Goal: Transaction & Acquisition: Download file/media

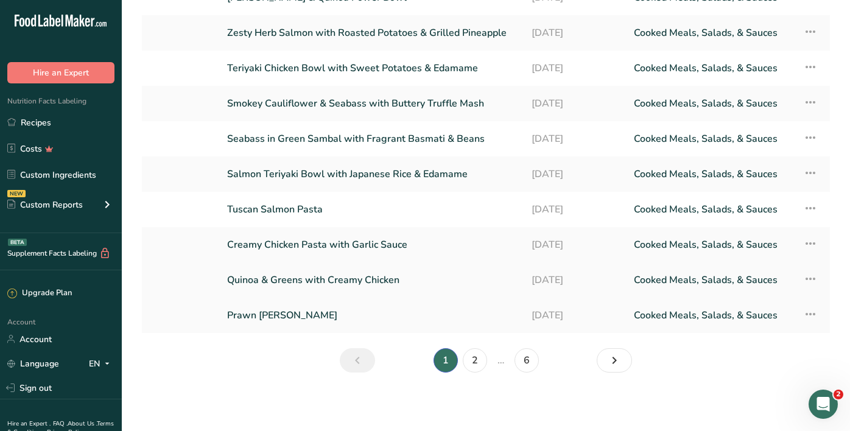
scroll to position [137, 0]
click at [474, 360] on link "2" at bounding box center [475, 360] width 24 height 24
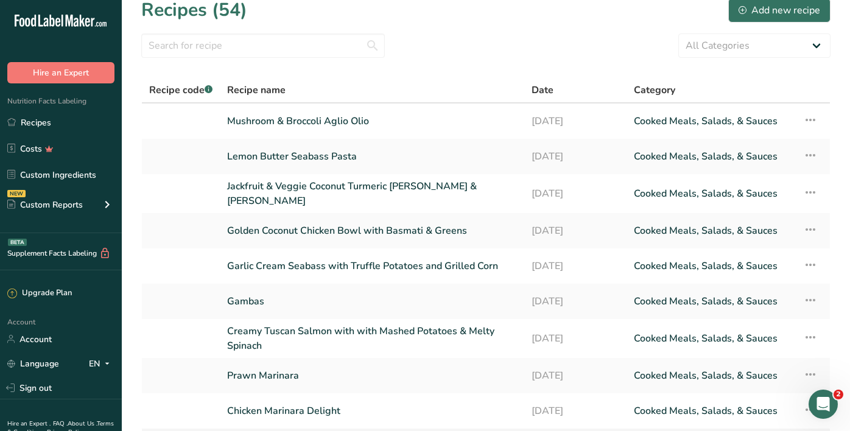
scroll to position [16, 1]
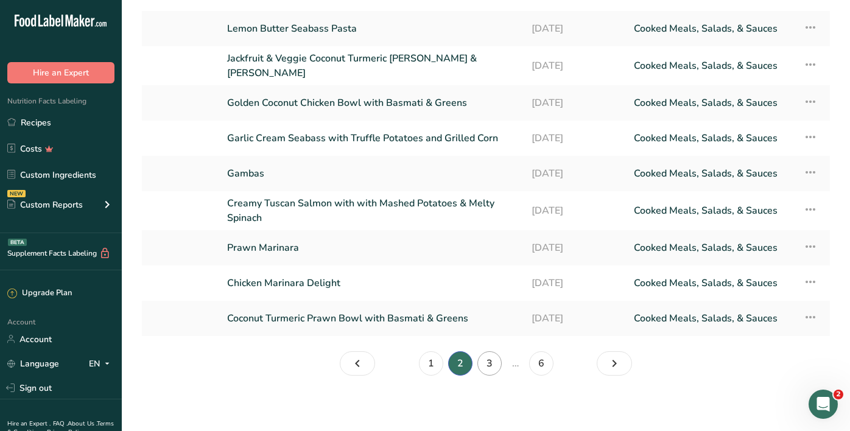
click at [489, 362] on link "3" at bounding box center [489, 363] width 24 height 24
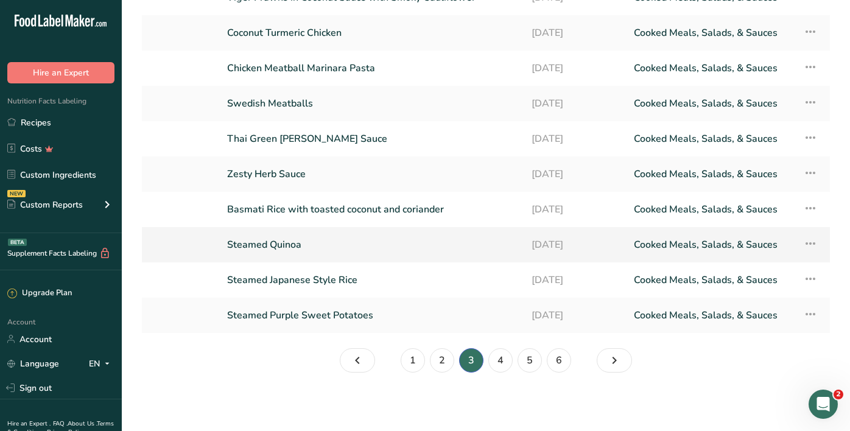
scroll to position [137, 0]
click at [505, 358] on link "4" at bounding box center [500, 360] width 24 height 24
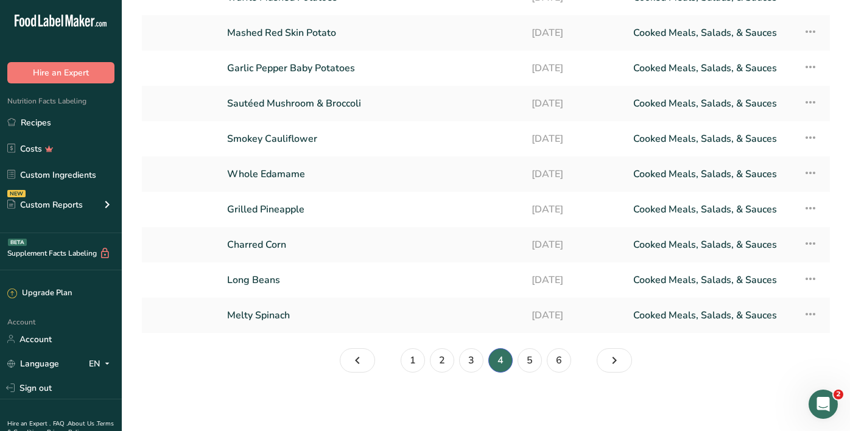
scroll to position [137, 0]
click at [536, 359] on link "5" at bounding box center [530, 360] width 24 height 24
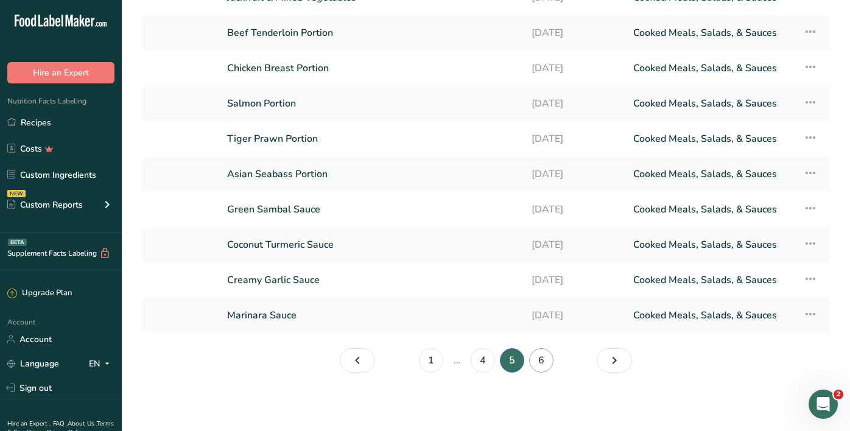
scroll to position [137, 0]
click at [537, 370] on link "6" at bounding box center [541, 360] width 24 height 24
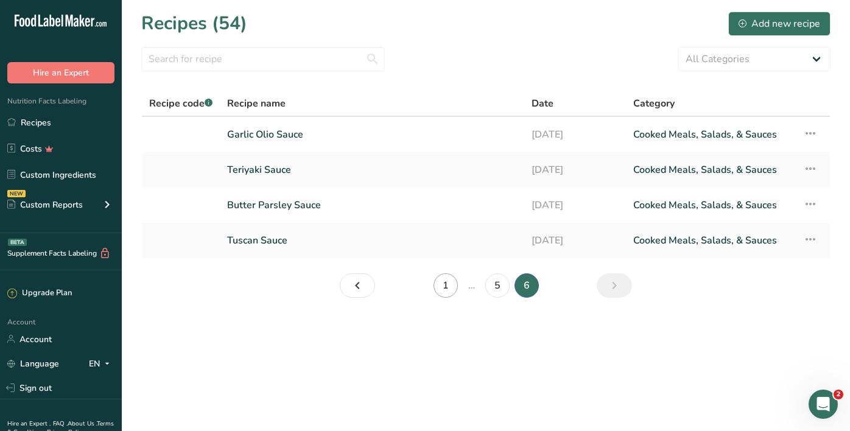
click at [441, 281] on link "1" at bounding box center [446, 285] width 24 height 24
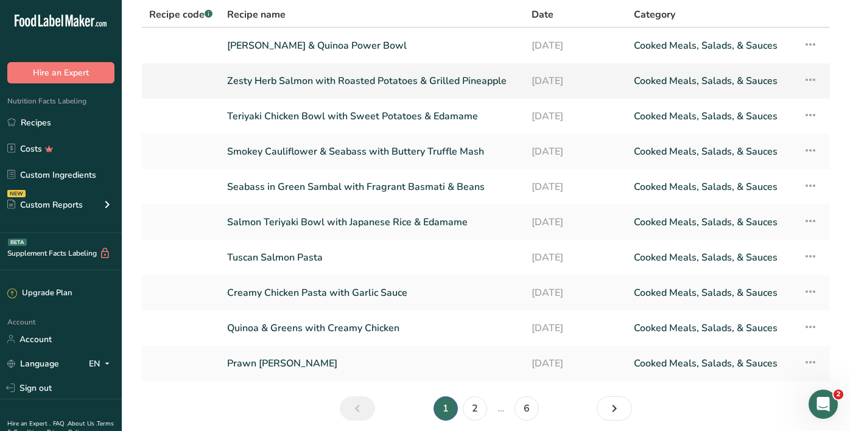
scroll to position [86, 0]
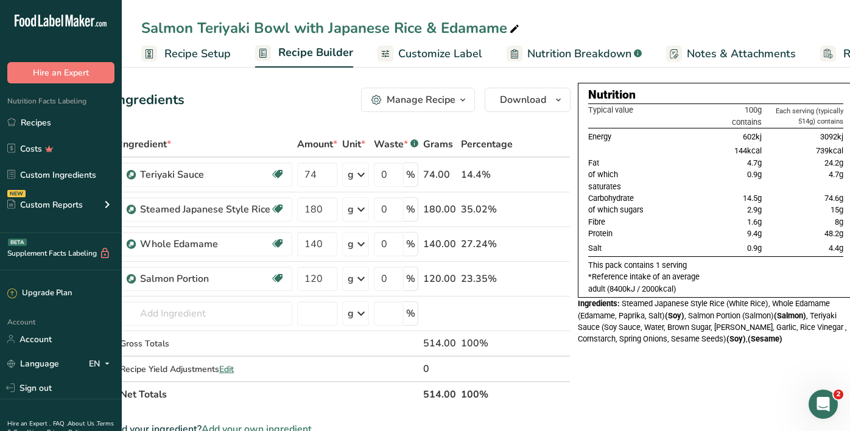
click at [218, 54] on span "Recipe Setup" at bounding box center [197, 54] width 66 height 16
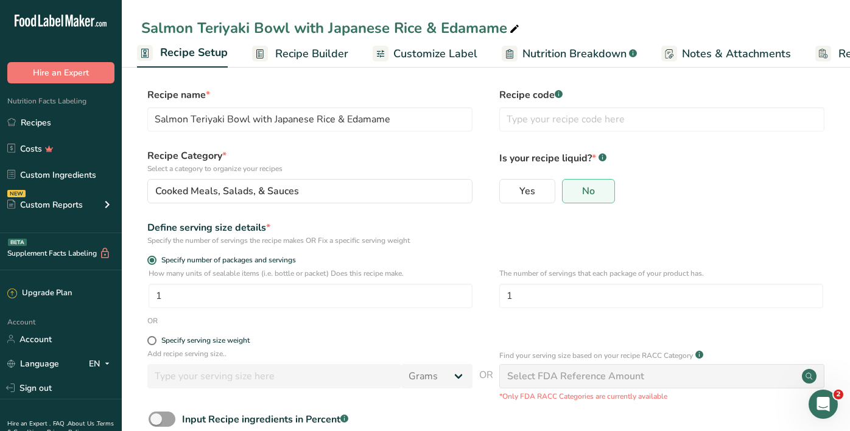
click at [306, 57] on span "Recipe Builder" at bounding box center [311, 54] width 73 height 16
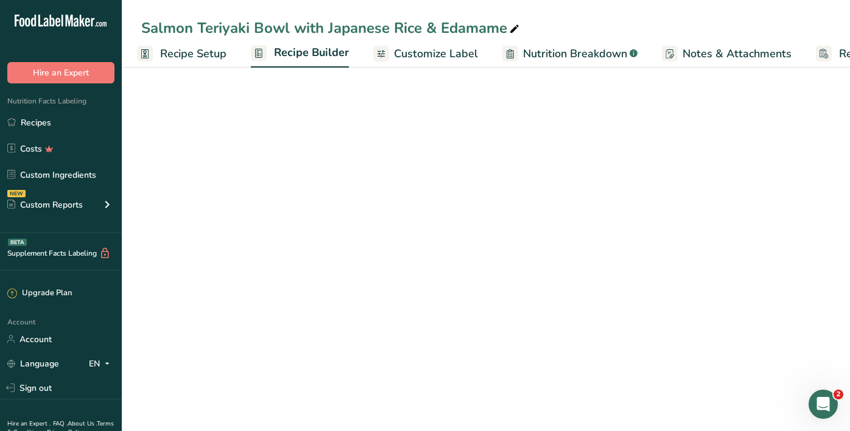
scroll to position [0, 98]
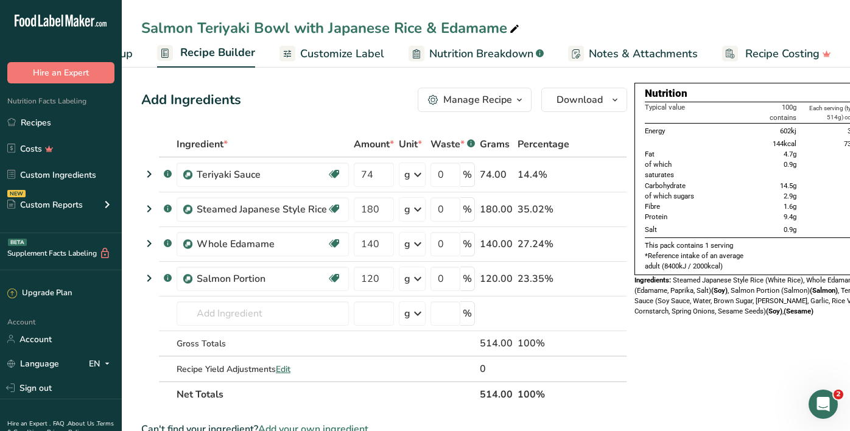
click at [354, 59] on span "Customize Label" at bounding box center [342, 54] width 84 height 16
click at [346, 54] on span "Customize Label" at bounding box center [342, 54] width 84 height 16
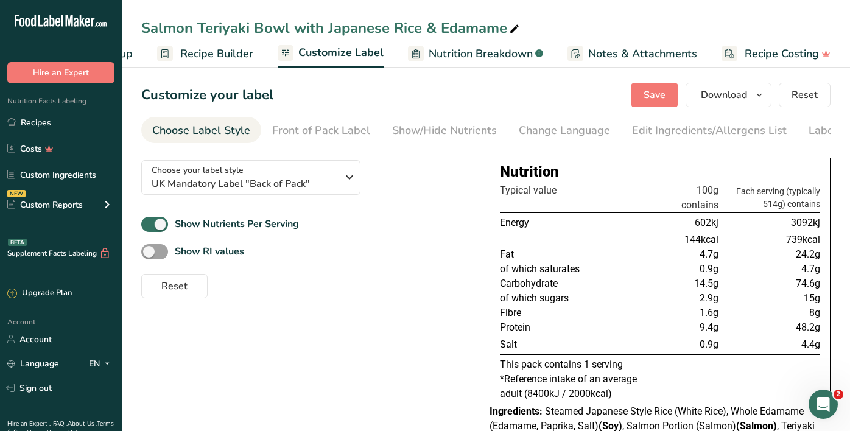
click at [230, 60] on span "Recipe Builder" at bounding box center [216, 54] width 73 height 16
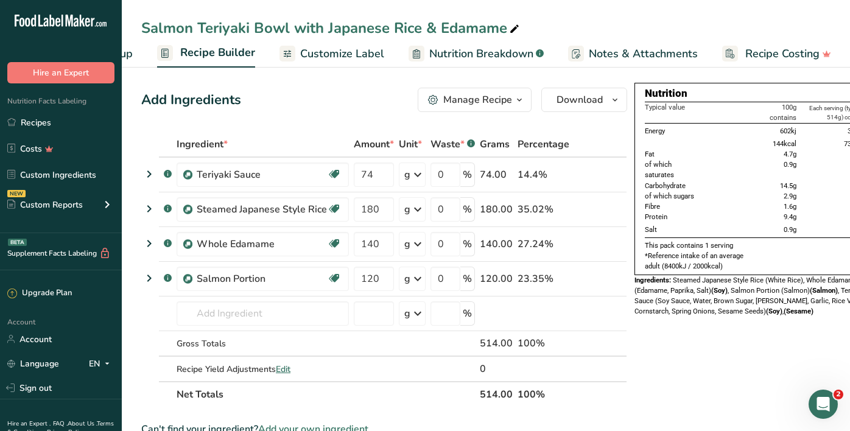
click at [330, 58] on span "Customize Label" at bounding box center [342, 54] width 84 height 16
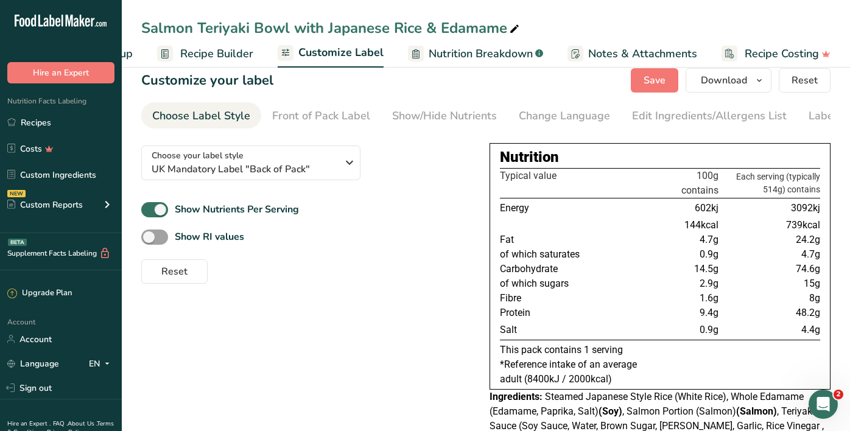
scroll to position [13, 0]
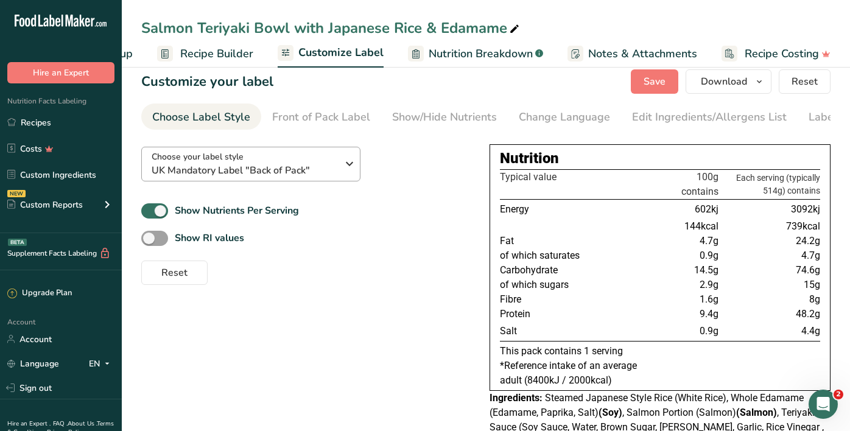
click at [327, 166] on span "UK Mandatory Label "Back of Pack"" at bounding box center [245, 170] width 186 height 15
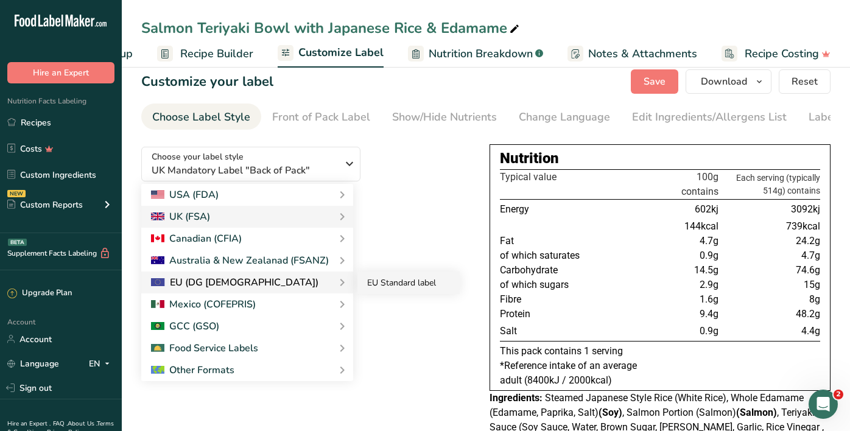
click at [364, 284] on link "EU Standard label" at bounding box center [408, 283] width 102 height 23
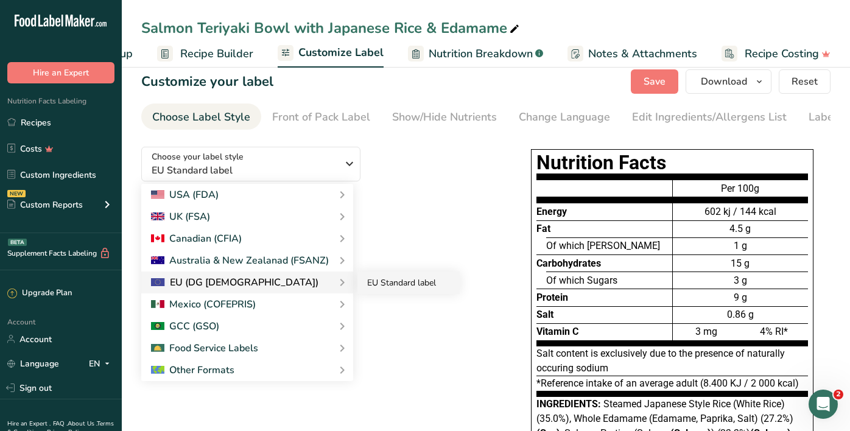
click at [383, 283] on link "EU Standard label" at bounding box center [408, 283] width 102 height 23
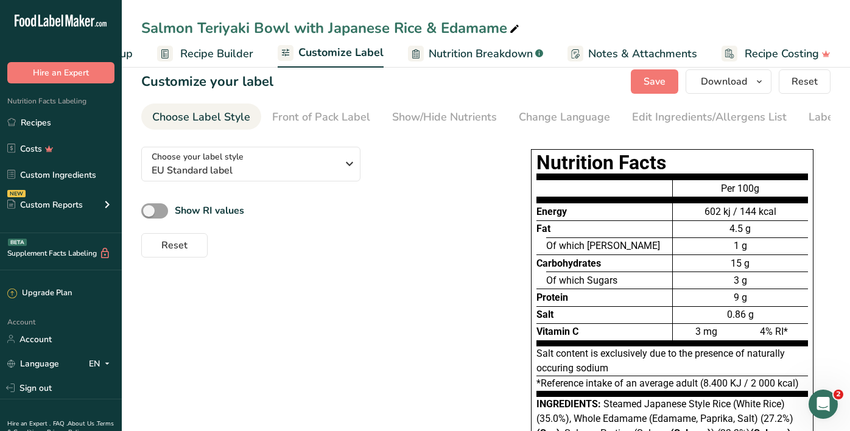
click at [432, 215] on div "Show RI values" at bounding box center [317, 211] width 353 height 20
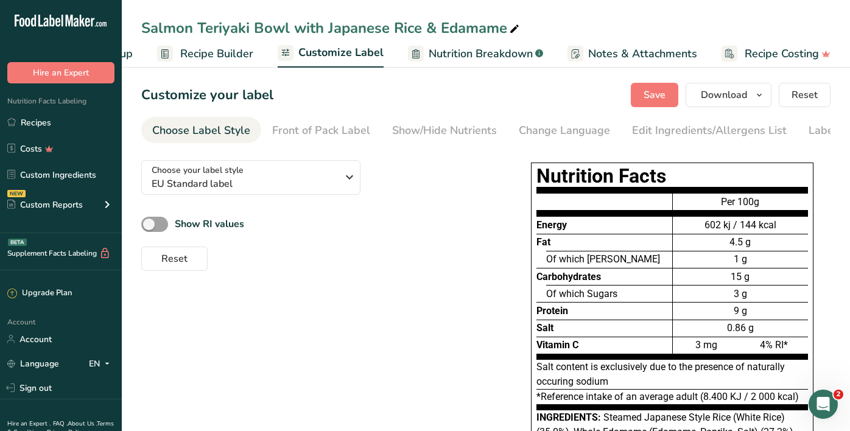
scroll to position [0, 0]
click at [706, 94] on span "Download" at bounding box center [724, 95] width 46 height 15
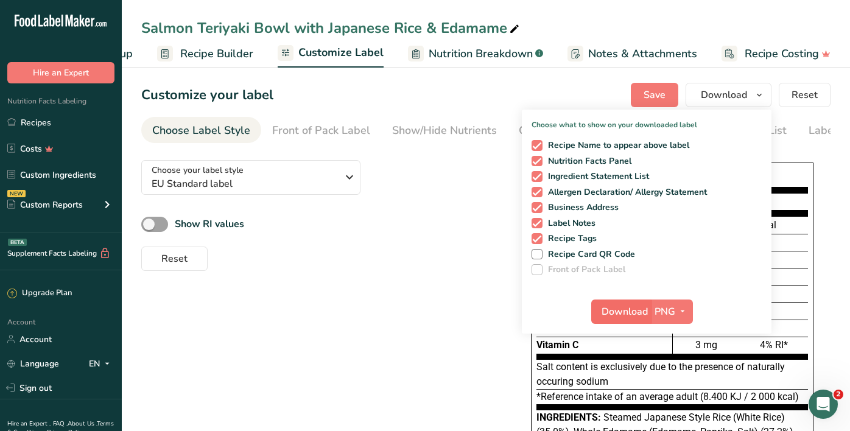
click at [634, 313] on span "Download" at bounding box center [625, 311] width 46 height 15
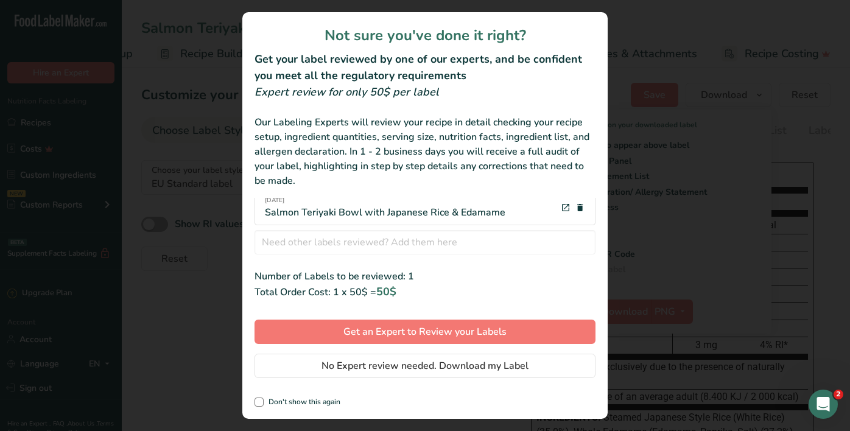
scroll to position [12, 0]
click at [227, 357] on div "review labels modal" at bounding box center [425, 215] width 850 height 431
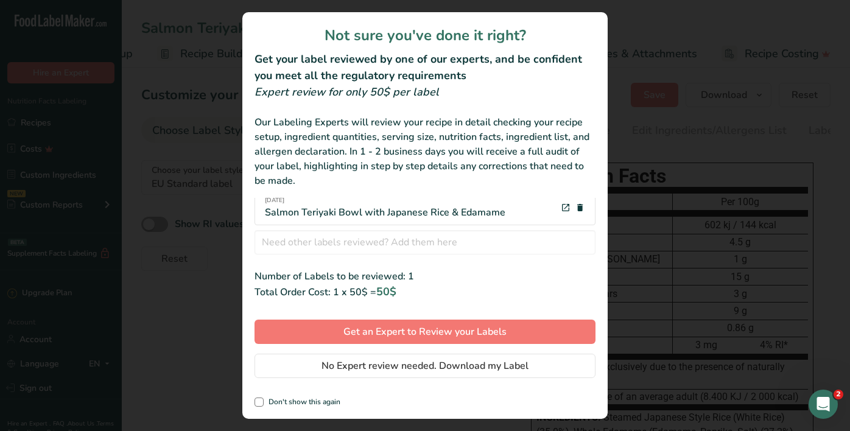
click at [212, 356] on div "review labels modal" at bounding box center [425, 215] width 850 height 431
click at [371, 365] on span "No Expert review needed. Download my Label" at bounding box center [425, 366] width 207 height 15
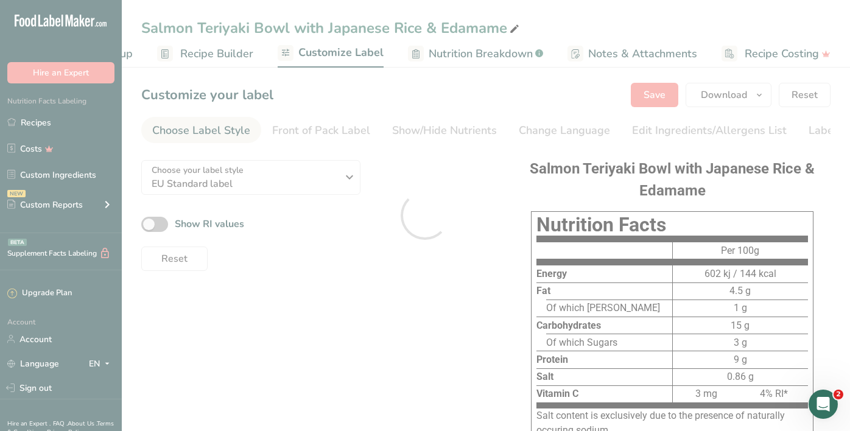
scroll to position [0, 0]
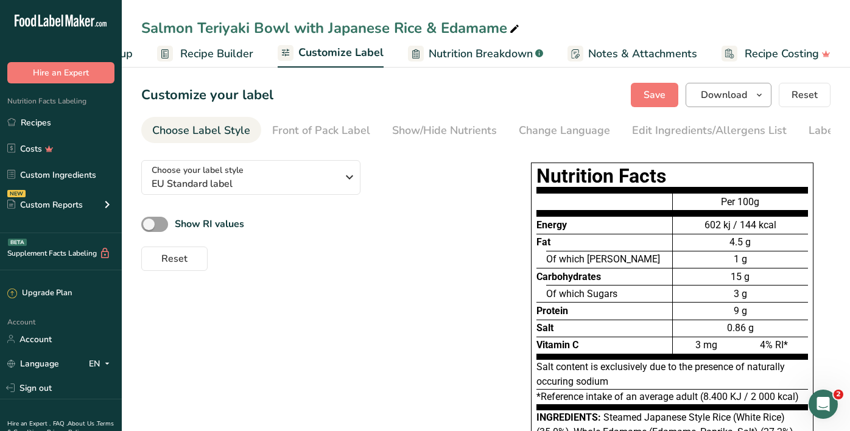
click at [740, 96] on span "Download" at bounding box center [724, 95] width 46 height 15
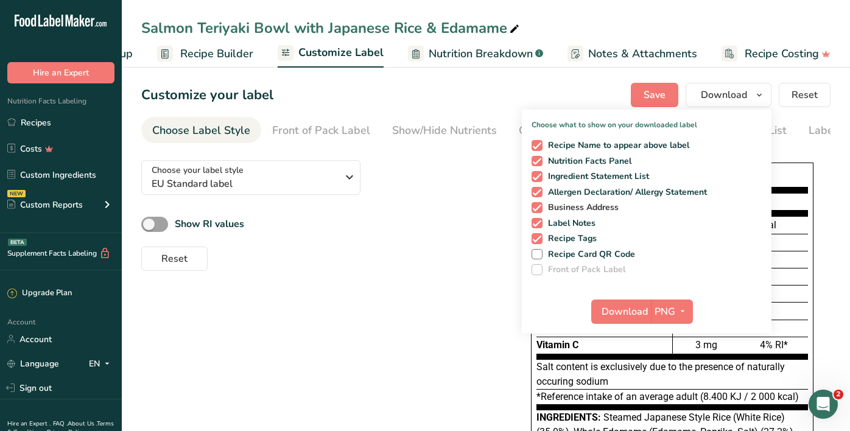
scroll to position [45, 0]
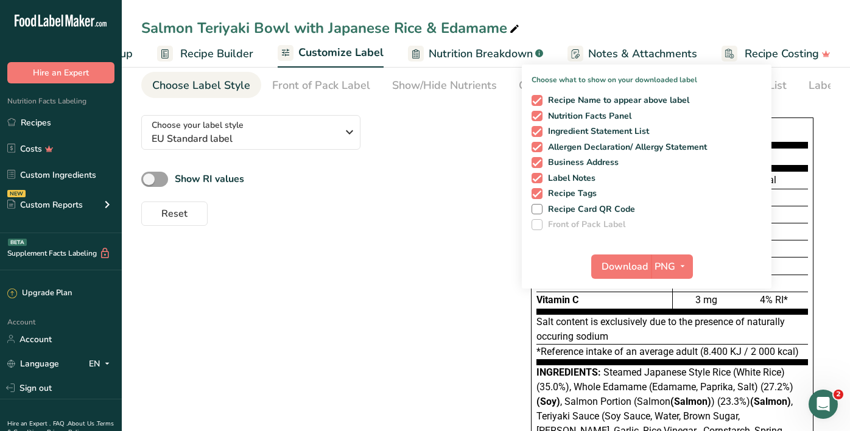
click at [388, 221] on div "Reset" at bounding box center [317, 211] width 353 height 29
